Goal: Information Seeking & Learning: Understand process/instructions

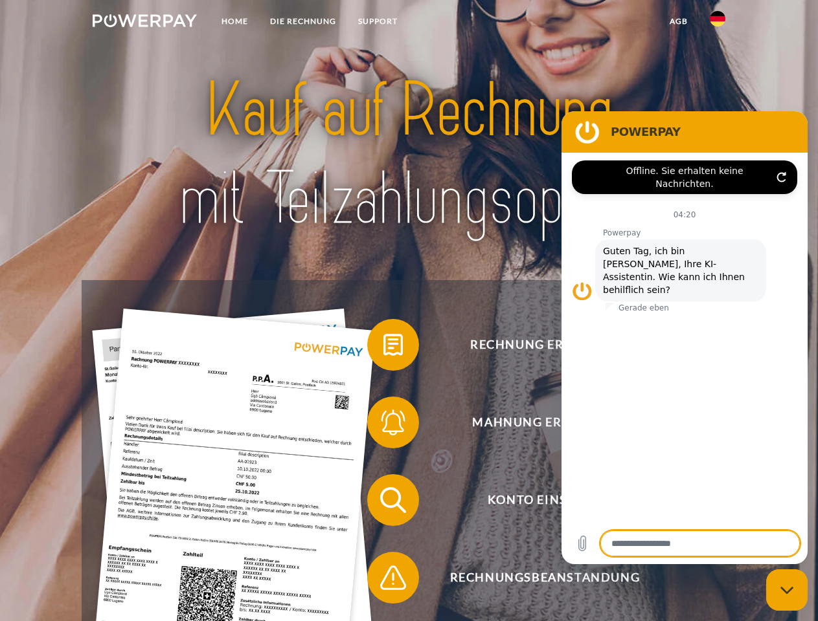
click at [144, 23] on img at bounding box center [145, 20] width 104 height 13
click at [717, 23] on img at bounding box center [717, 19] width 16 height 16
click at [678, 21] on link "agb" at bounding box center [678, 21] width 40 height 23
click at [383, 348] on span at bounding box center [373, 345] width 65 height 65
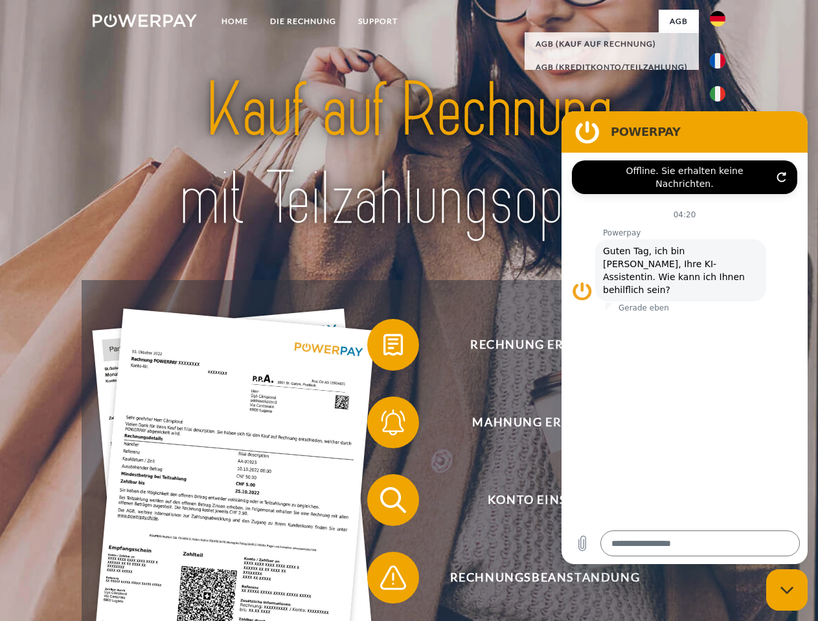
click at [383, 425] on span at bounding box center [373, 422] width 65 height 65
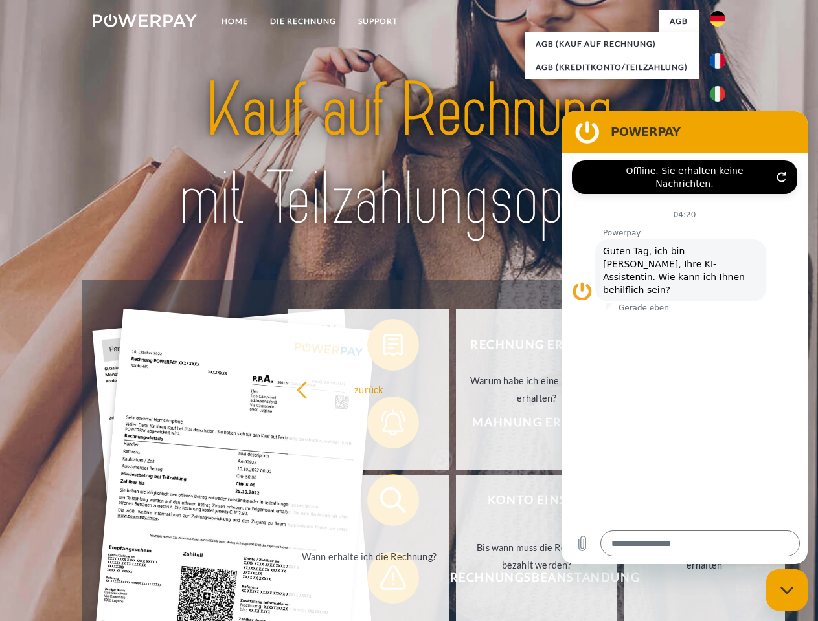
click at [456, 503] on link "Bis wann muss die Rechnung bezahlt werden?" at bounding box center [536, 557] width 161 height 162
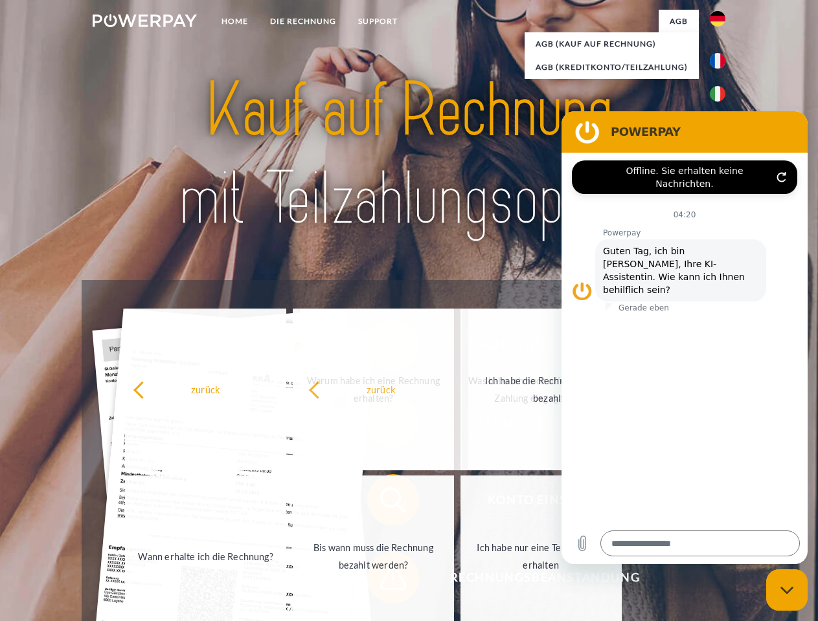
click at [383, 581] on span at bounding box center [373, 578] width 65 height 65
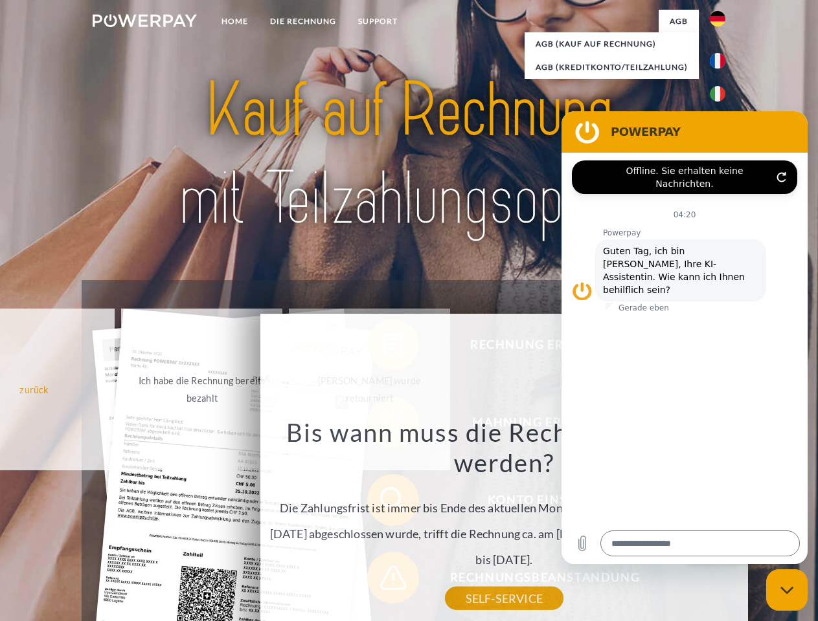
click at [786, 590] on icon "Messaging-Fenster schließen" at bounding box center [787, 590] width 14 height 8
type textarea "*"
